Goal: Task Accomplishment & Management: Manage account settings

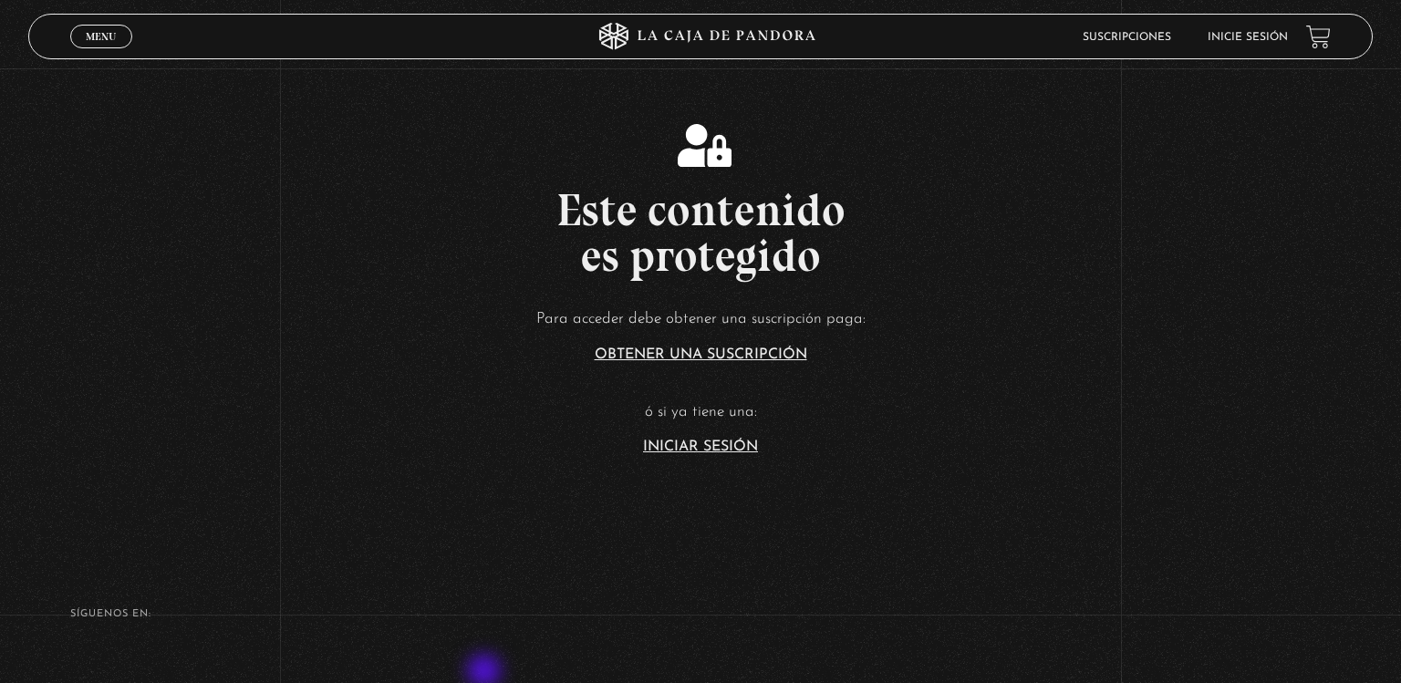
scroll to position [295, 0]
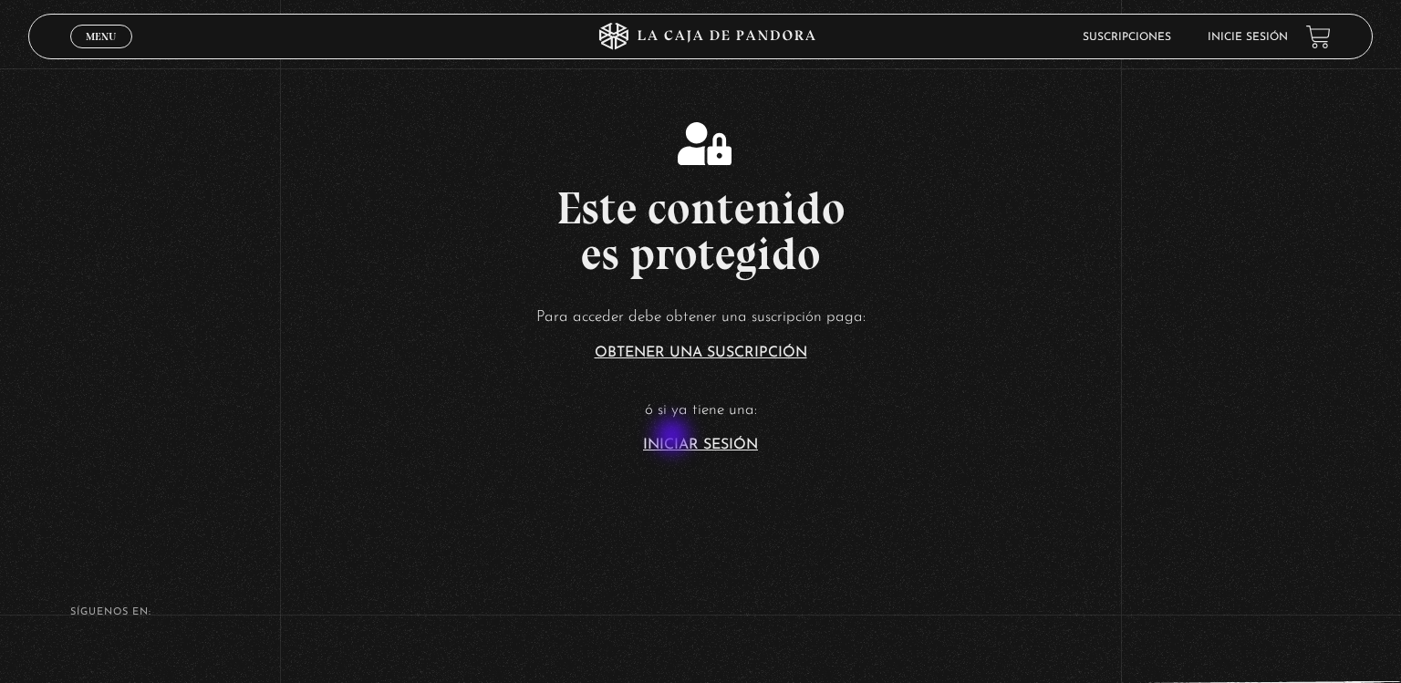
click at [674, 438] on link "Iniciar Sesión" at bounding box center [700, 445] width 115 height 15
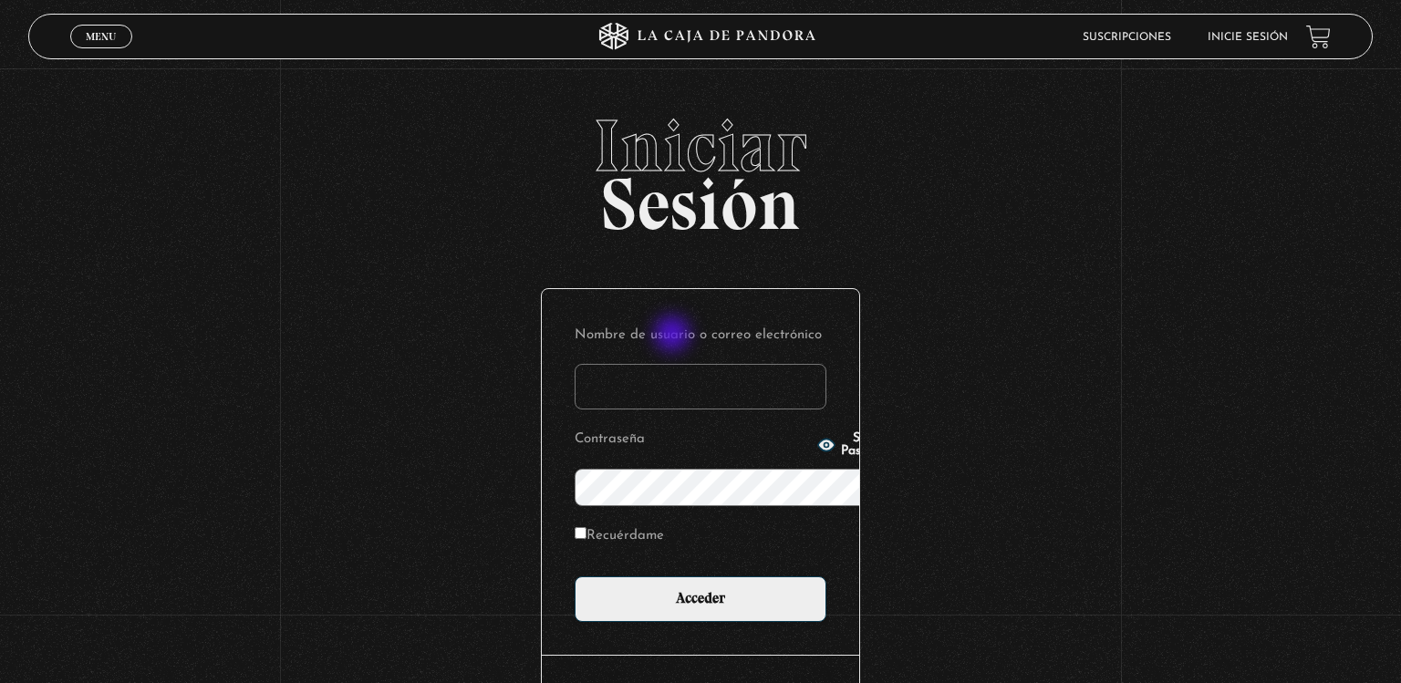
click at [674, 364] on input "Nombre de usuario o correo electrónico" at bounding box center [700, 387] width 252 height 46
type input "loren.mc@outlook.com"
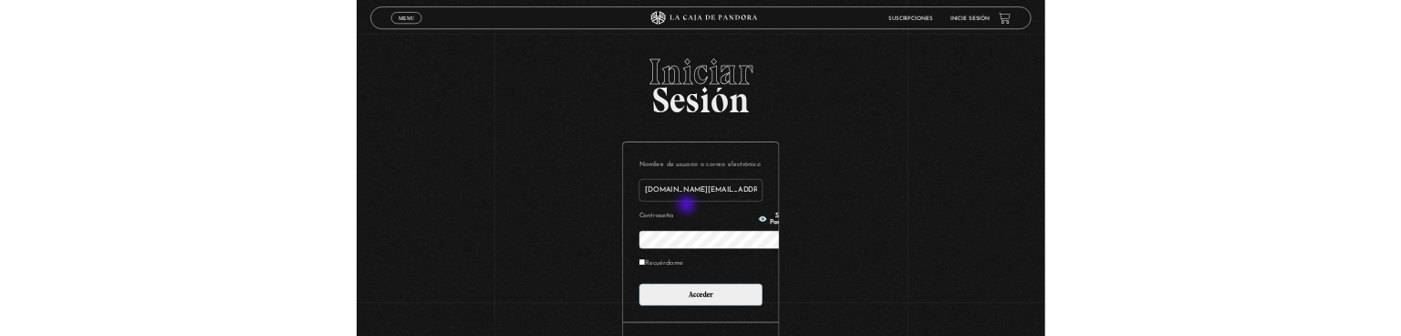
scroll to position [192, 0]
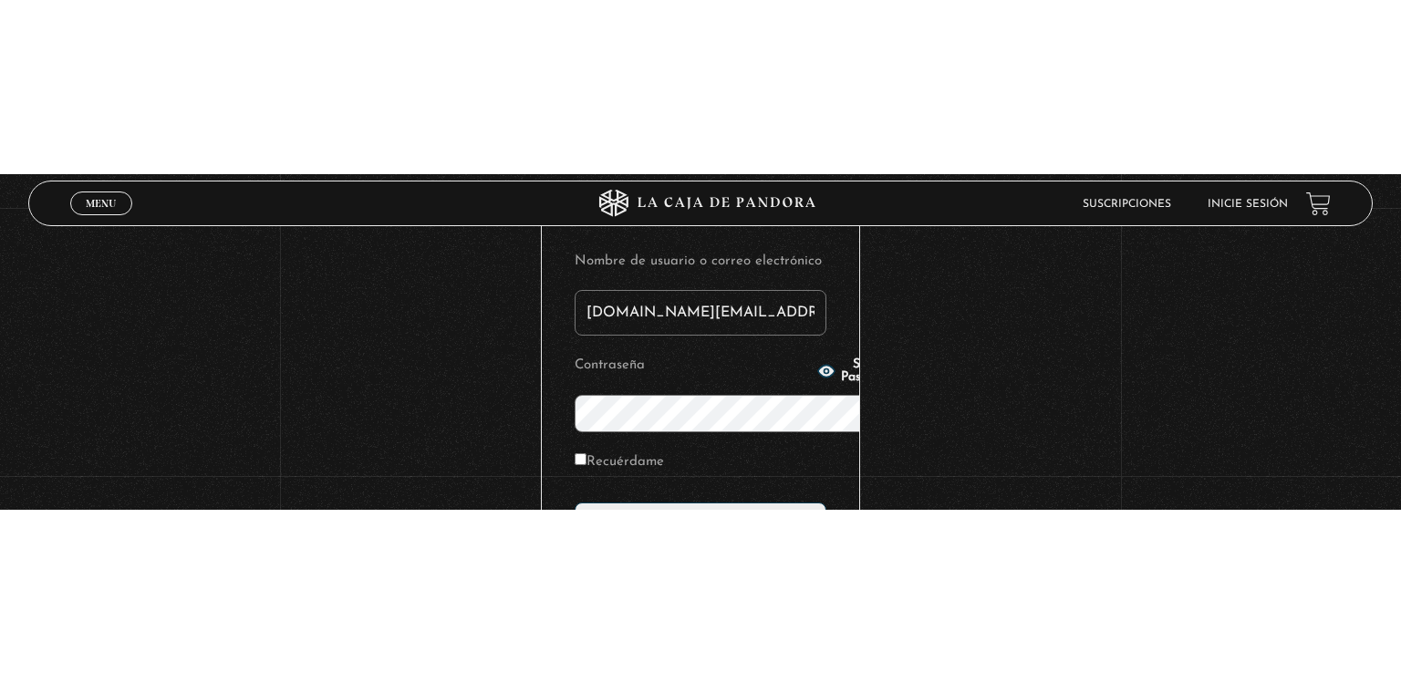
scroll to position [0, 0]
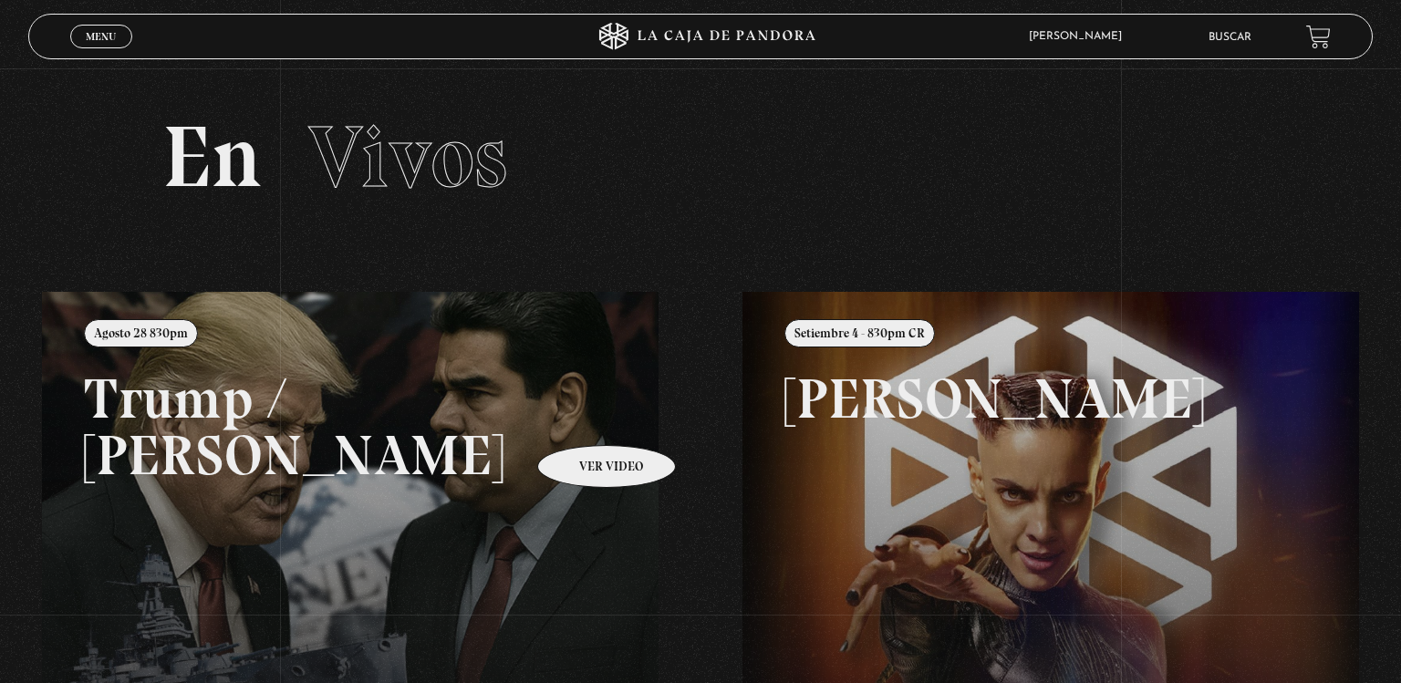
click at [580, 418] on link at bounding box center [742, 633] width 1401 height 683
